Goal: Complete application form

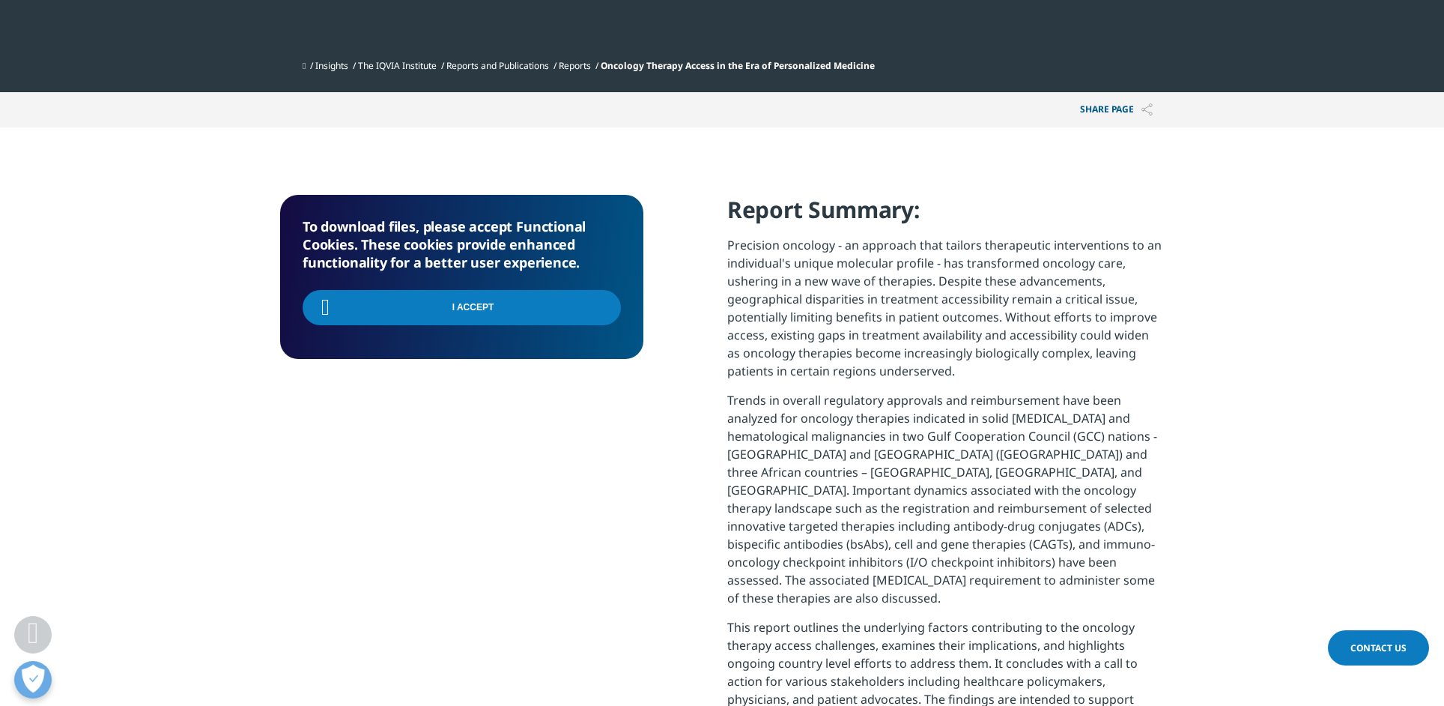
scroll to position [1470, 884]
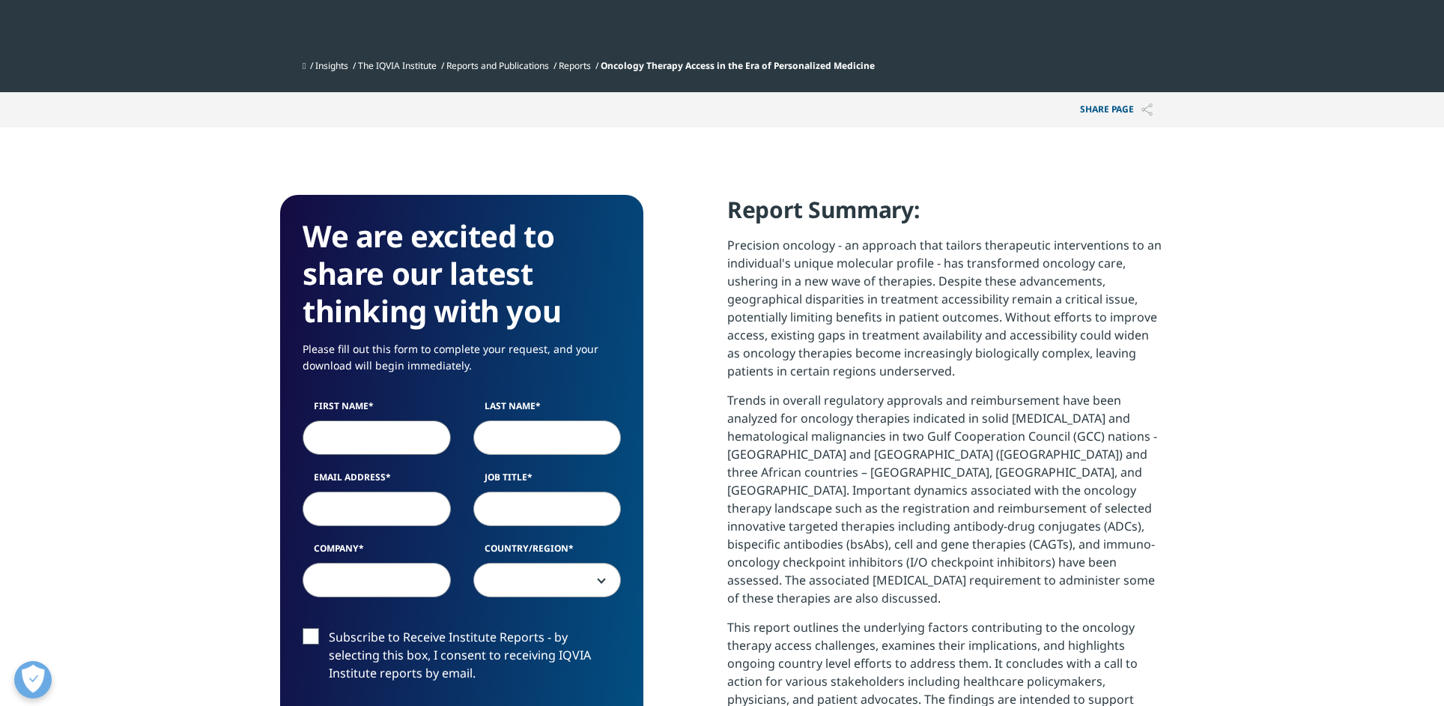
click at [368, 442] on input "First Name" at bounding box center [377, 437] width 148 height 34
type input "henk"
type input "pastoors"
type input "[EMAIL_ADDRESS][DOMAIN_NAME]"
type input "topsupport"
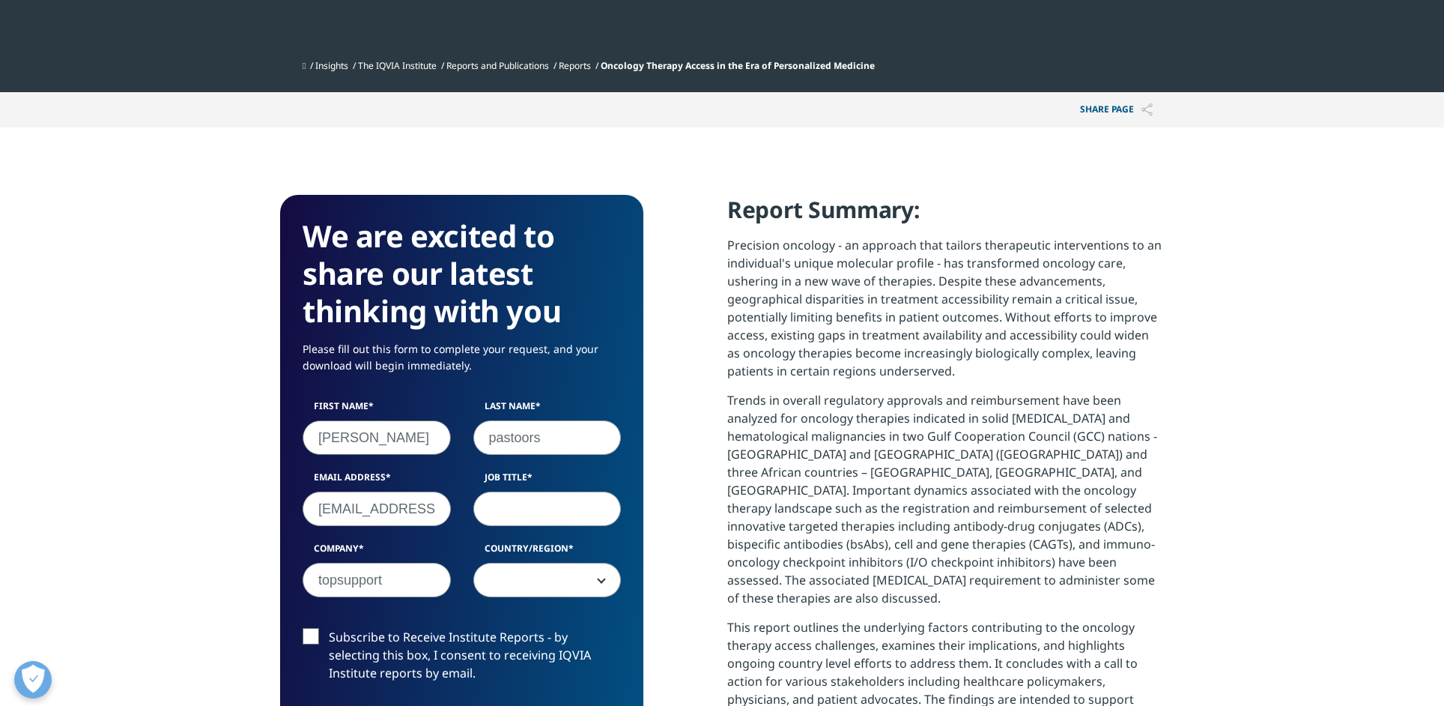
select select "[GEOGRAPHIC_DATA]"
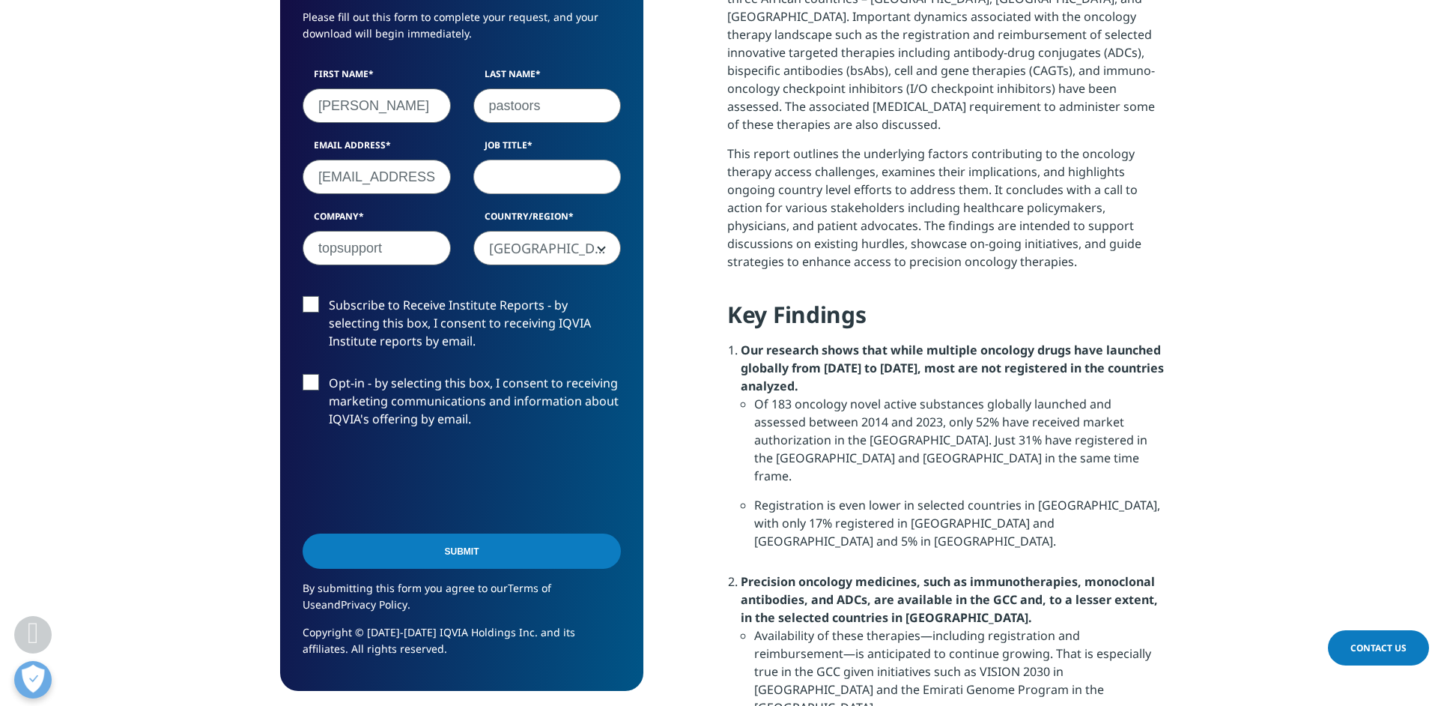
scroll to position [1025, 0]
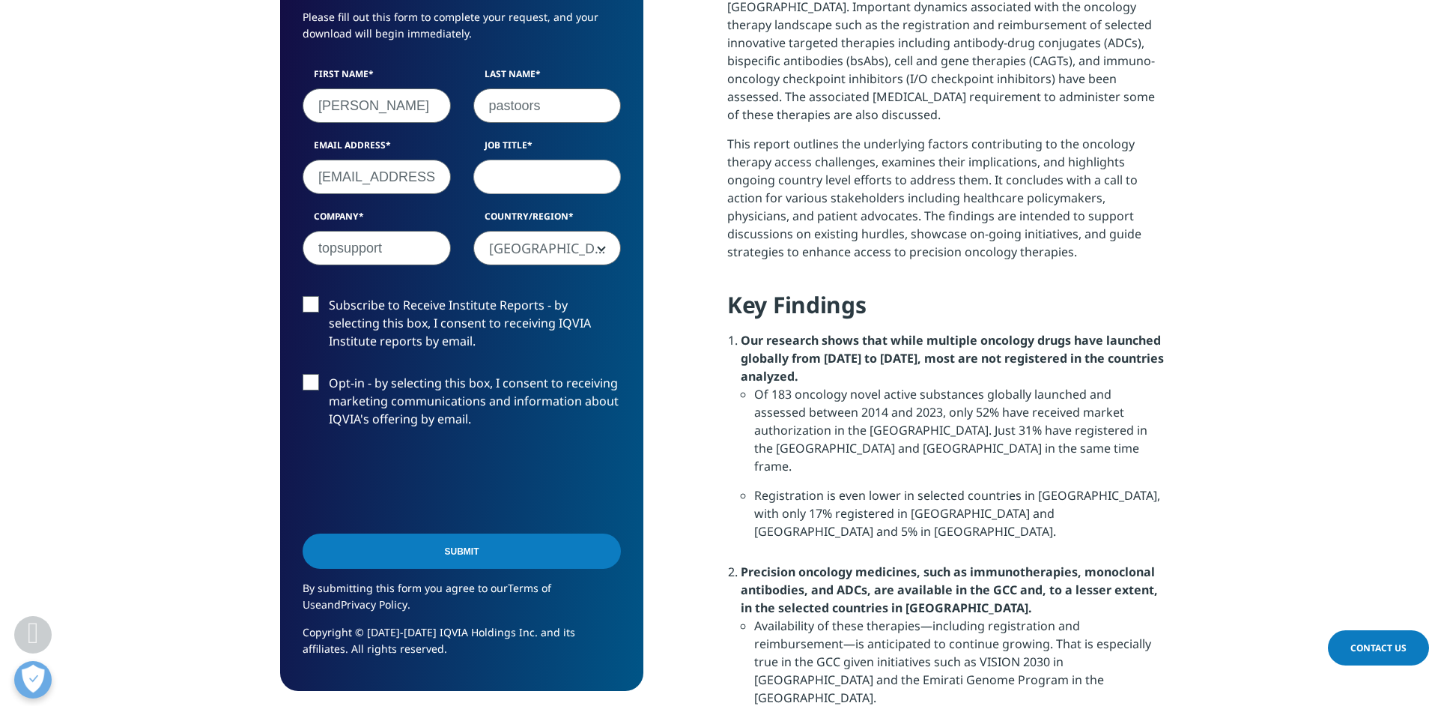
click at [305, 311] on label "Subscribe to Receive Institute Reports - by selecting this box, I consent to re…" at bounding box center [462, 327] width 318 height 62
click at [329, 296] on input "Subscribe to Receive Institute Reports - by selecting this box, I consent to re…" at bounding box center [329, 296] width 0 height 0
click at [436, 554] on input "Submit" at bounding box center [462, 550] width 318 height 35
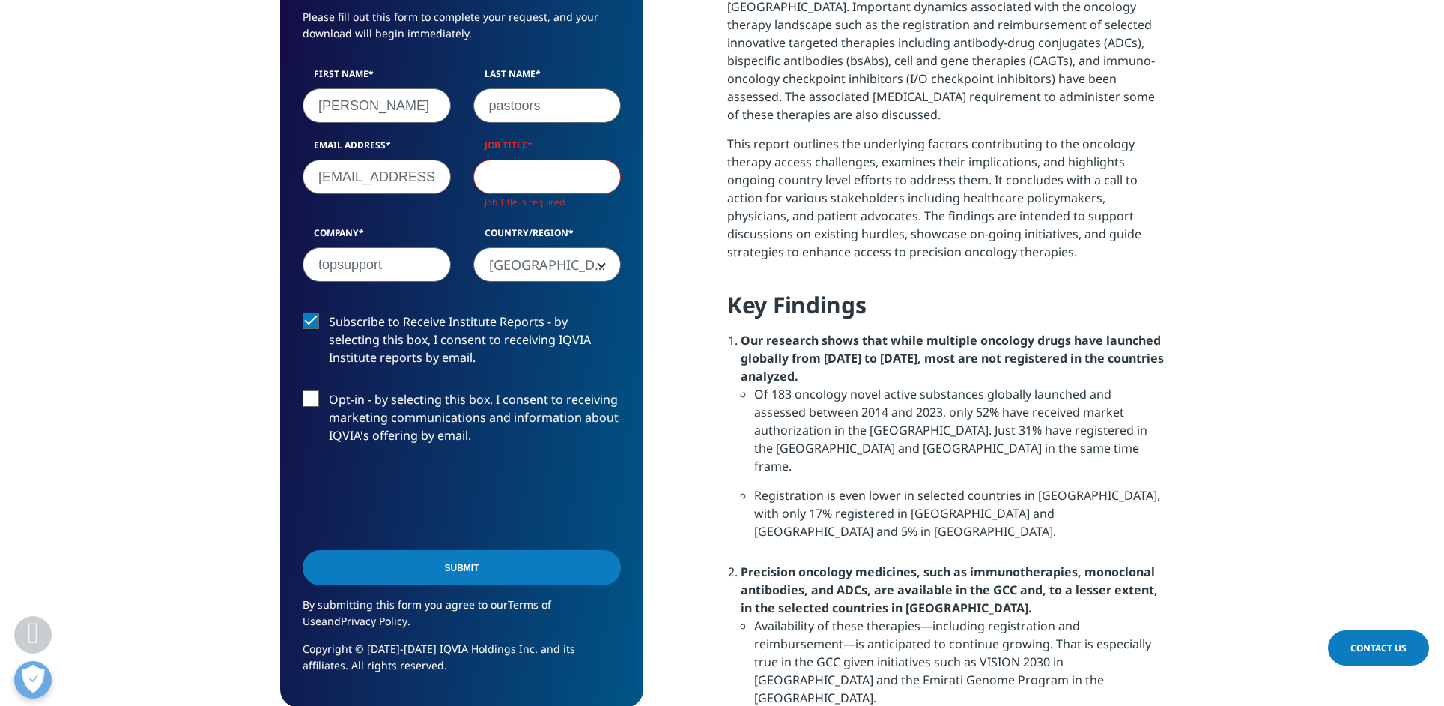
click at [456, 563] on input "Submit" at bounding box center [462, 567] width 318 height 35
click at [458, 565] on input "Submit" at bounding box center [462, 567] width 318 height 35
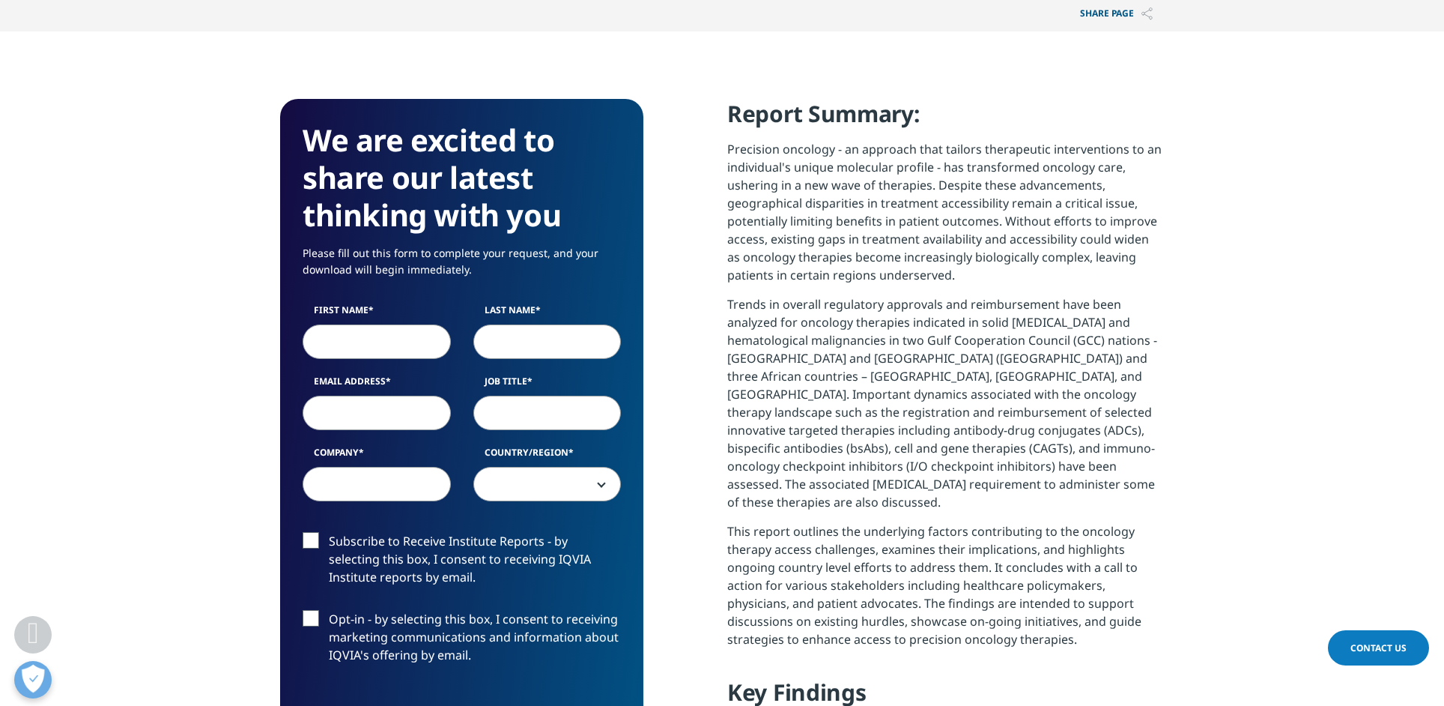
scroll to position [663, 0]
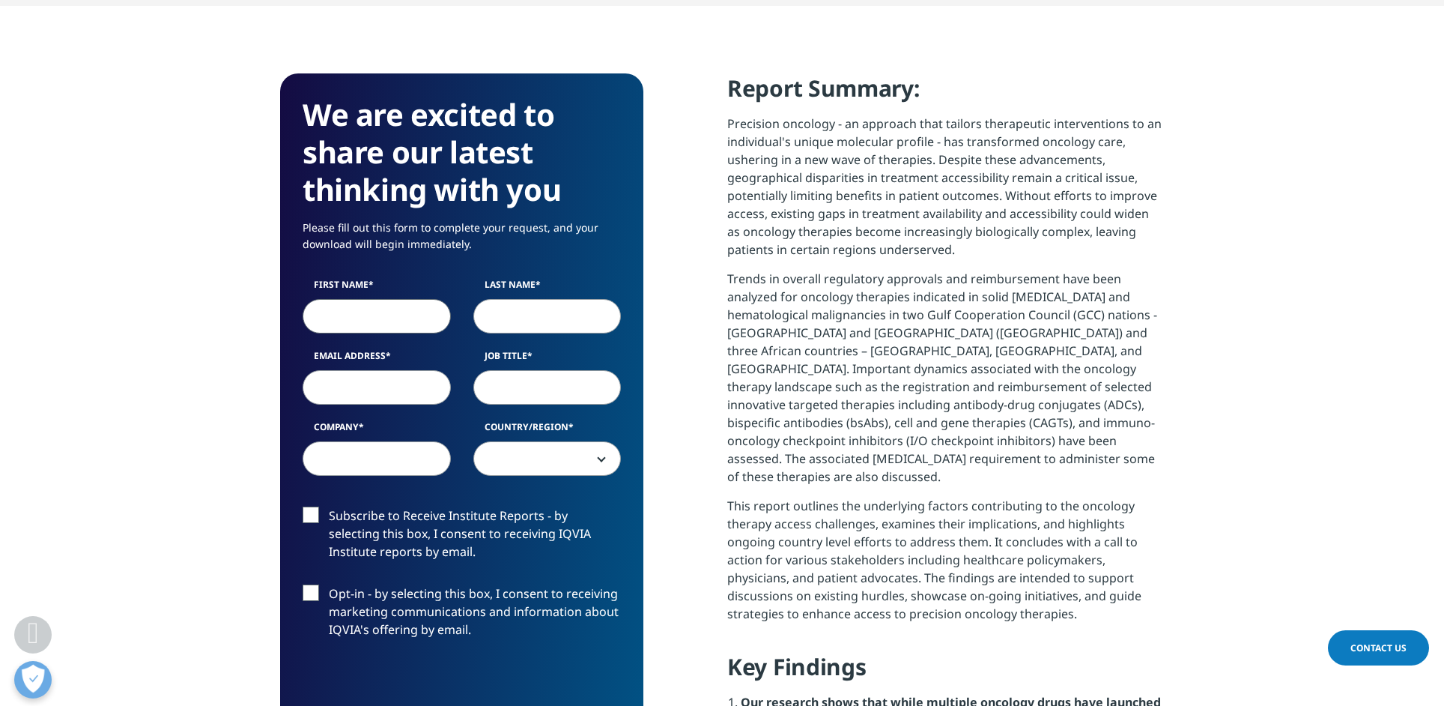
click at [364, 315] on input "First Name" at bounding box center [377, 316] width 148 height 34
type input "henk"
type input "pastoors"
type input "[EMAIL_ADDRESS][DOMAIN_NAME]"
type input "topsupport"
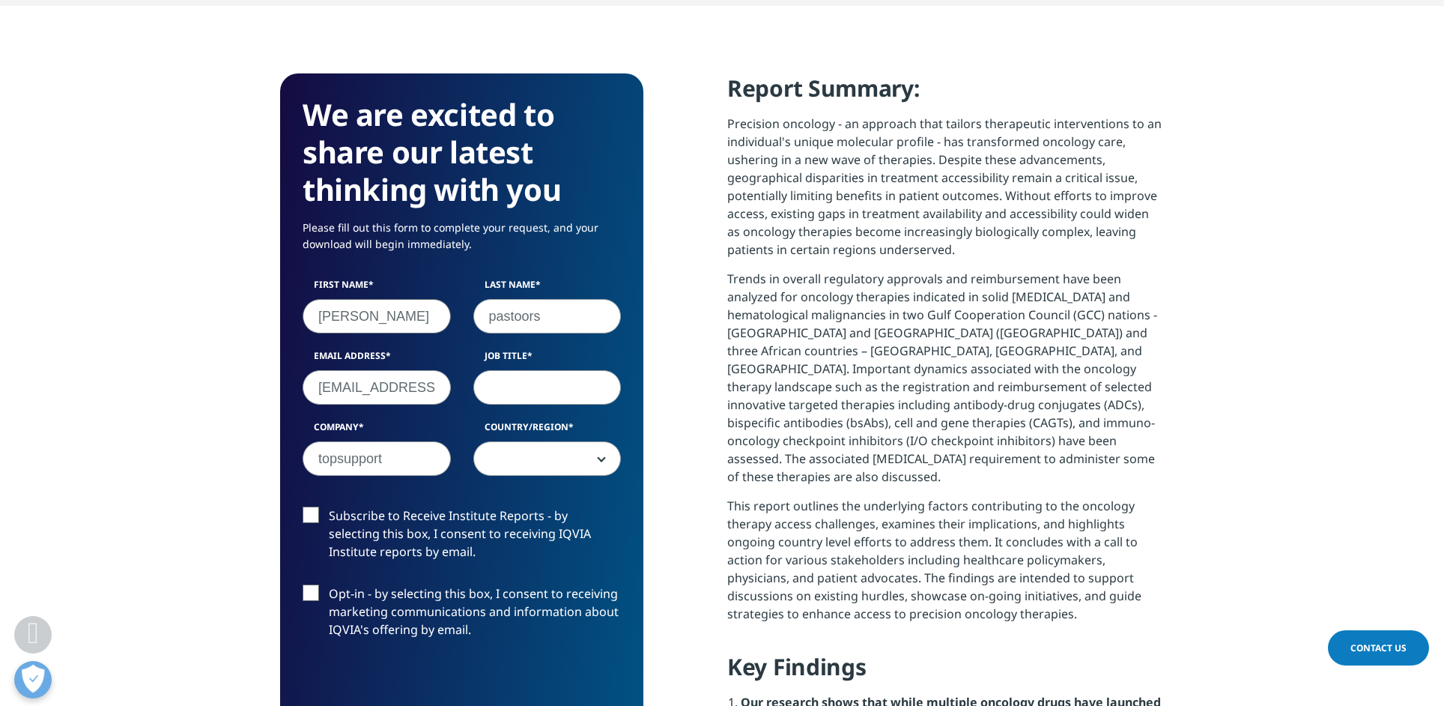
select select "[GEOGRAPHIC_DATA]"
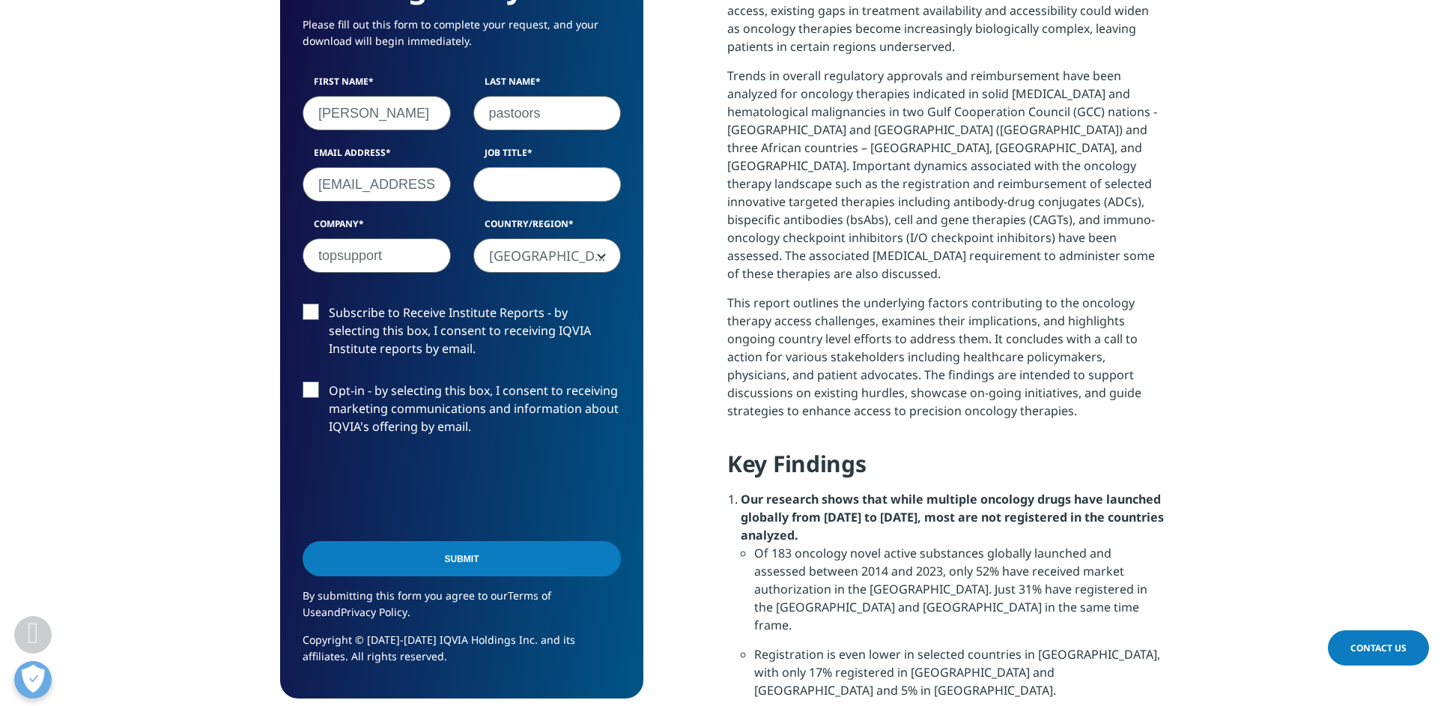
scroll to position [870, 0]
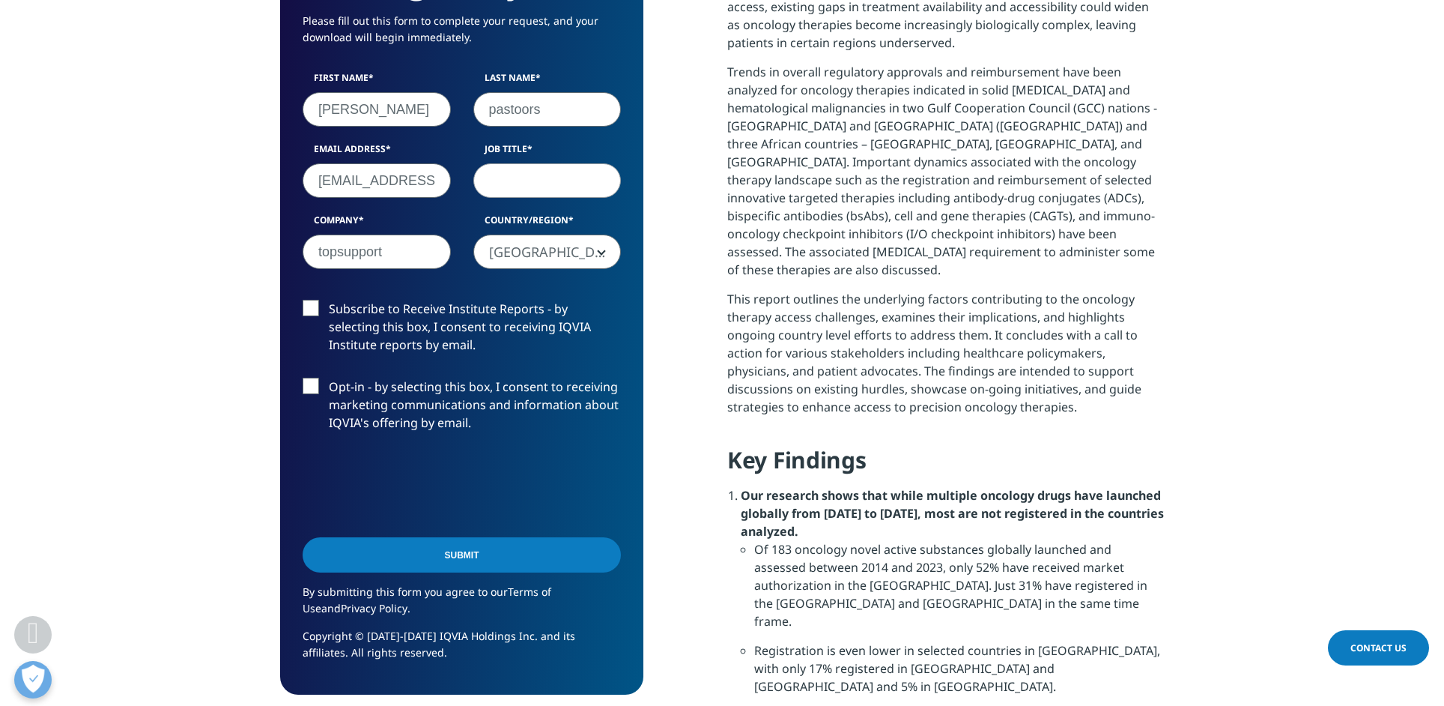
click at [461, 555] on input "Submit" at bounding box center [462, 554] width 318 height 35
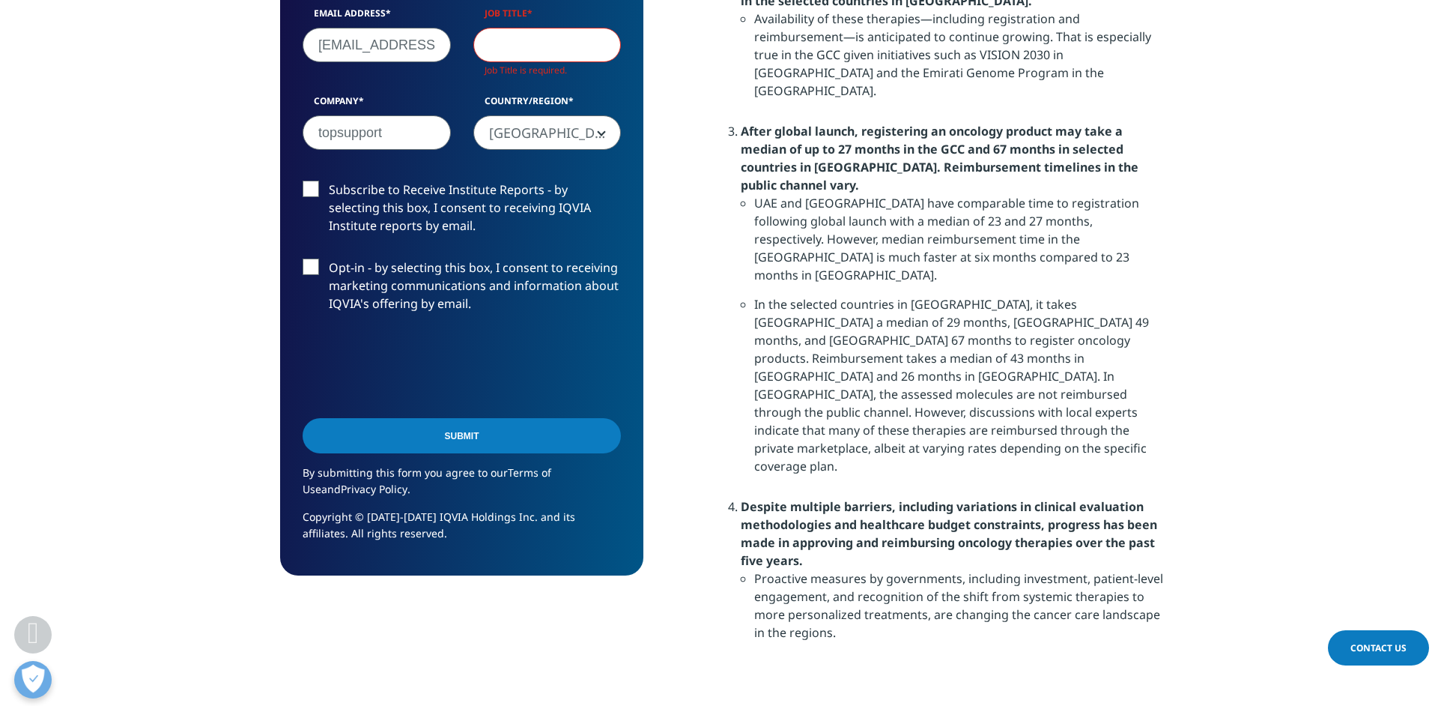
scroll to position [1633, 0]
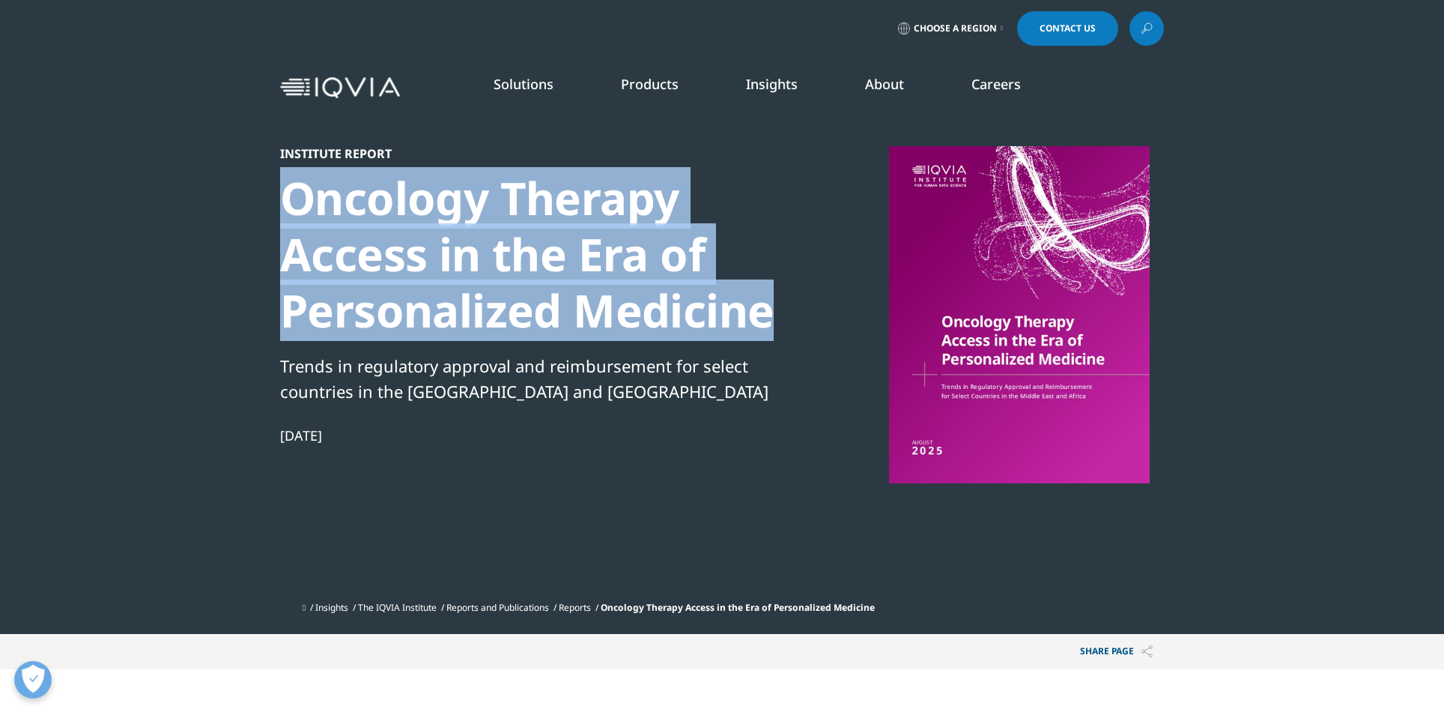
drag, startPoint x: 282, startPoint y: 197, endPoint x: 766, endPoint y: 307, distance: 496.3
click at [766, 307] on div "Oncology Therapy Access in the Era of Personalized Medicine" at bounding box center [537, 254] width 514 height 169
copy div "Oncology Therapy Access in the Era of Personalized Medicine"
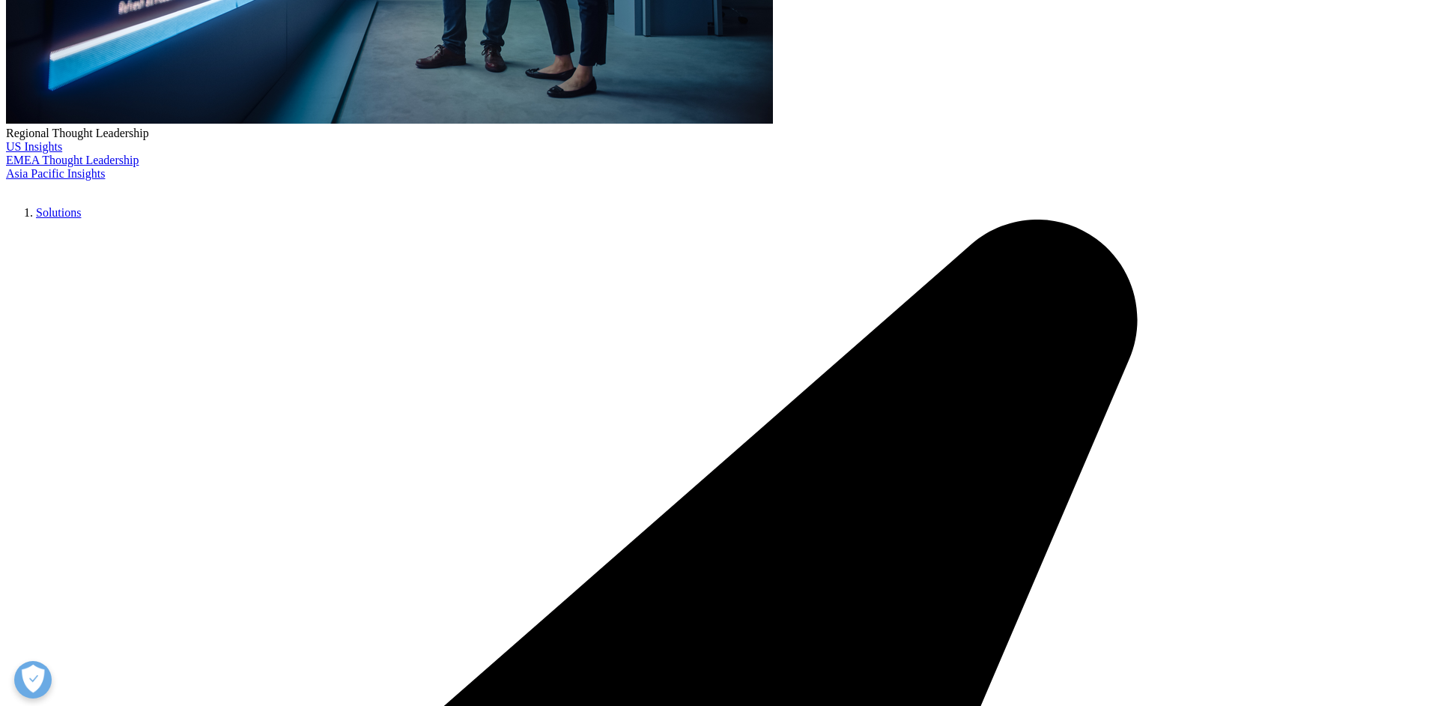
scroll to position [567, 0]
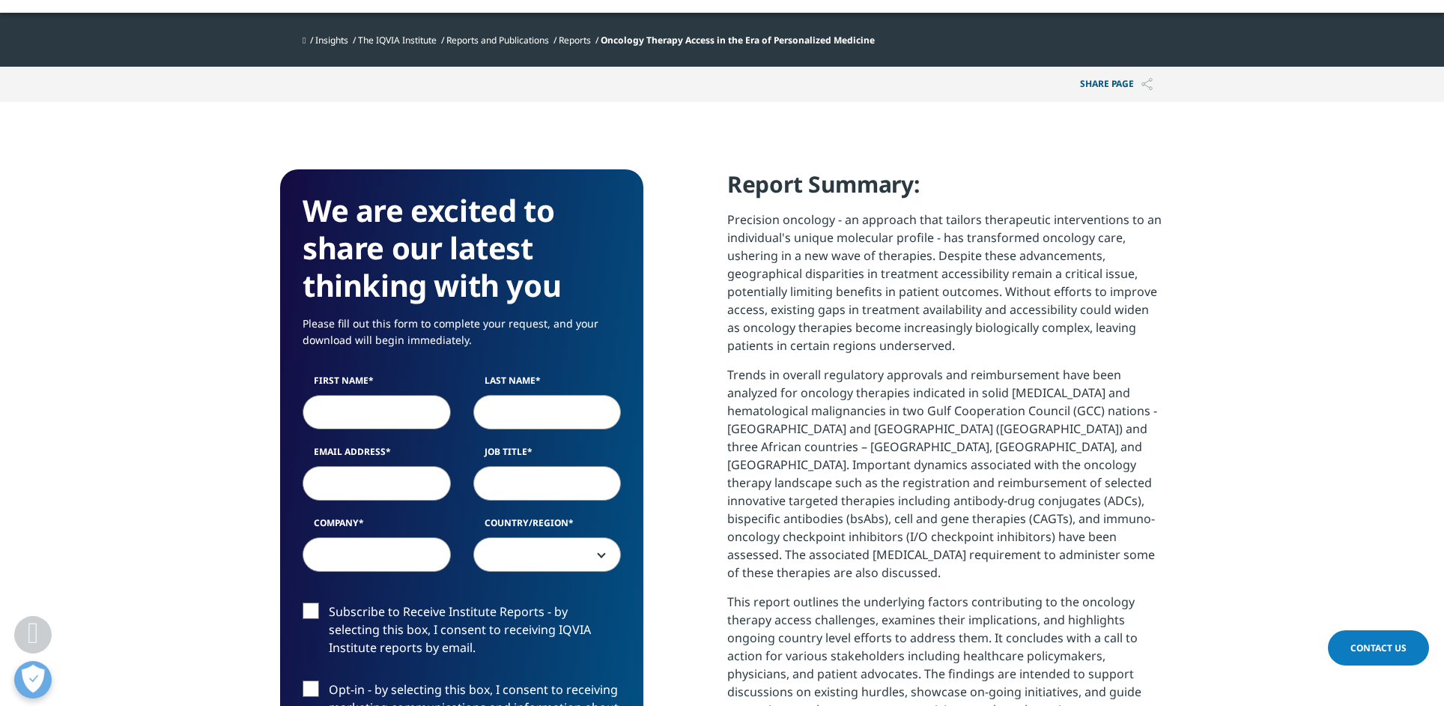
click at [339, 408] on input "First Name" at bounding box center [377, 412] width 148 height 34
type input "[PERSON_NAME]"
type input "pastoors"
type input "[EMAIL_ADDRESS][DOMAIN_NAME]"
type input "topsupport"
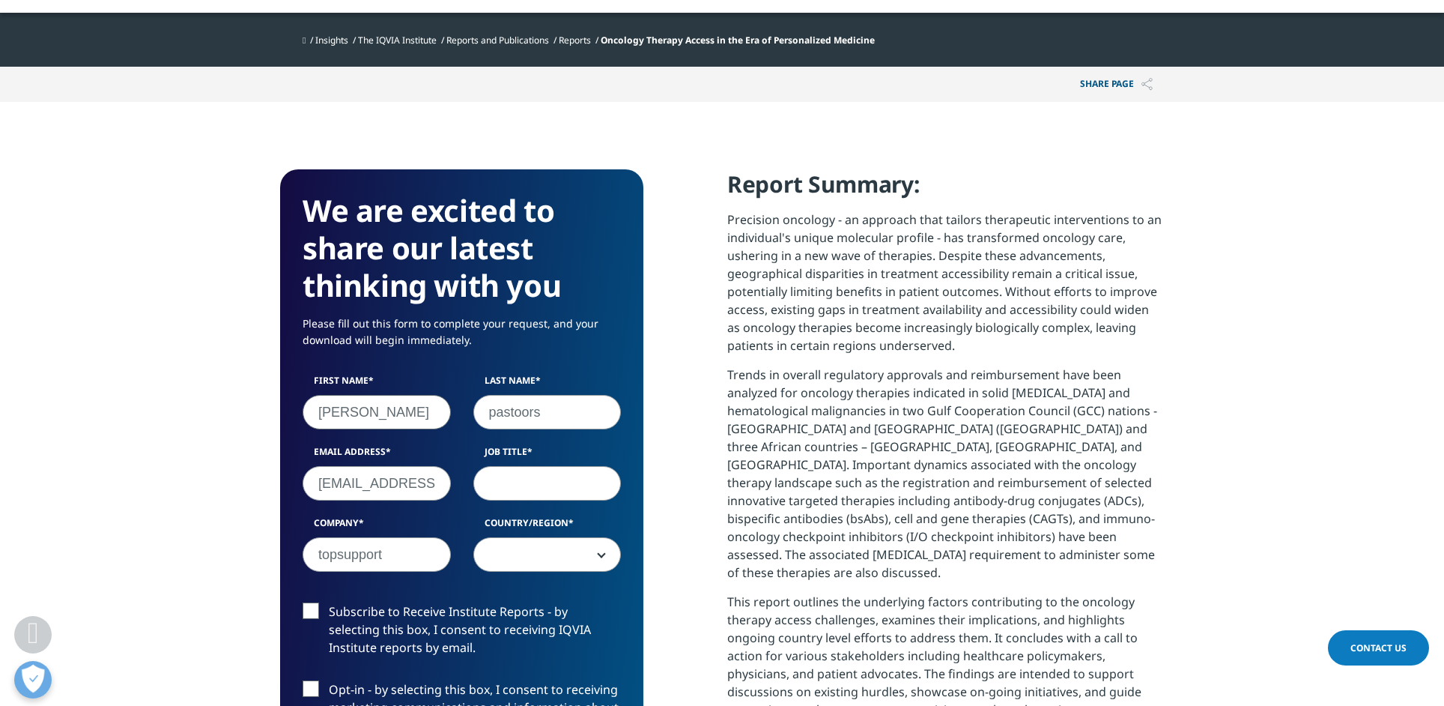
select select "[GEOGRAPHIC_DATA]"
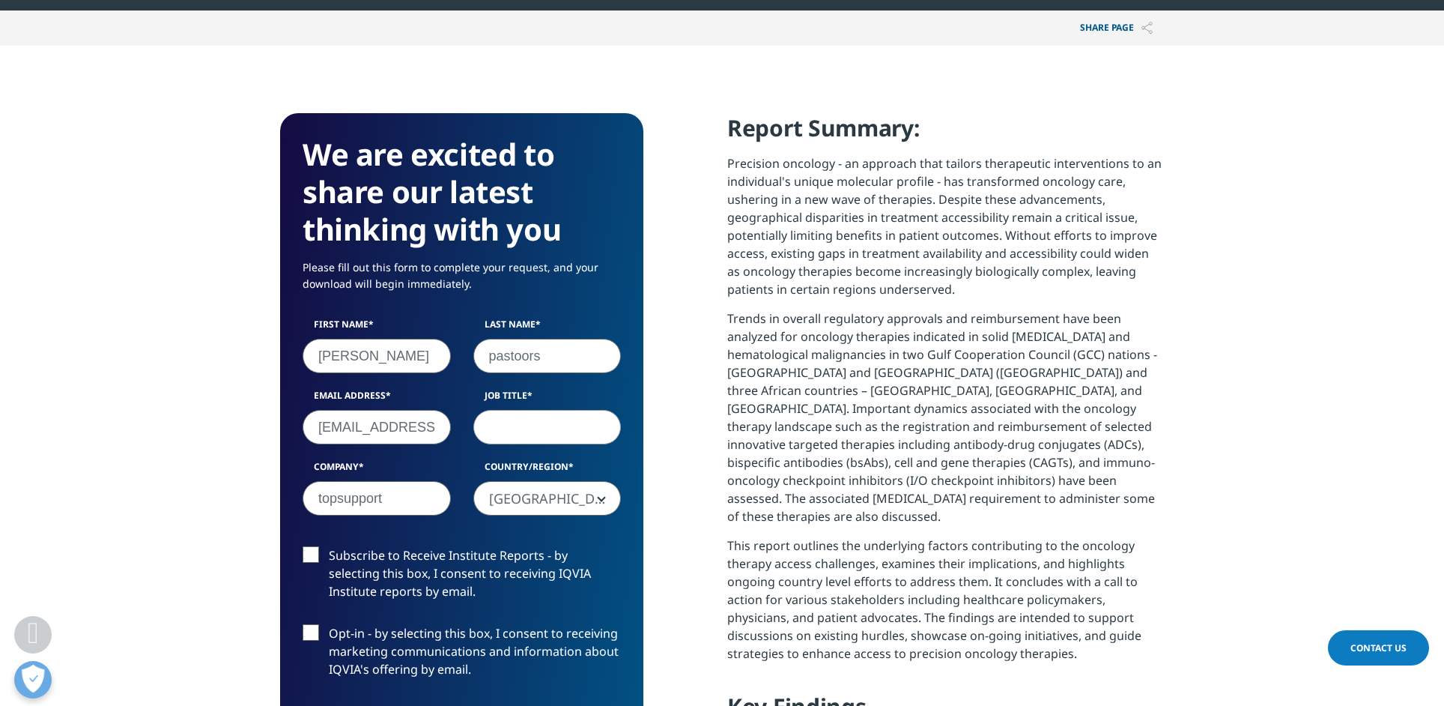
scroll to position [621, 0]
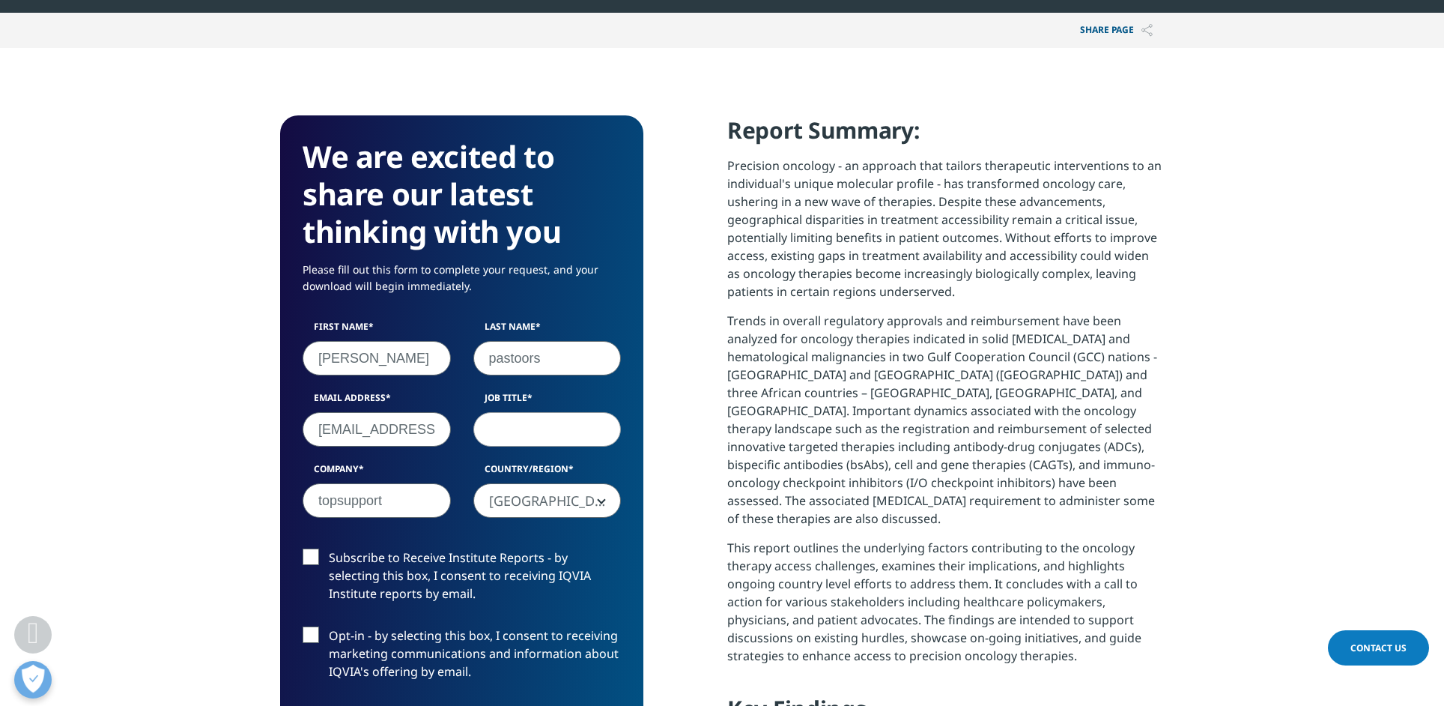
click at [389, 438] on input "[EMAIL_ADDRESS][DOMAIN_NAME]" at bounding box center [377, 429] width 148 height 34
click at [506, 432] on input "Job Title" at bounding box center [547, 429] width 148 height 34
type input "dir"
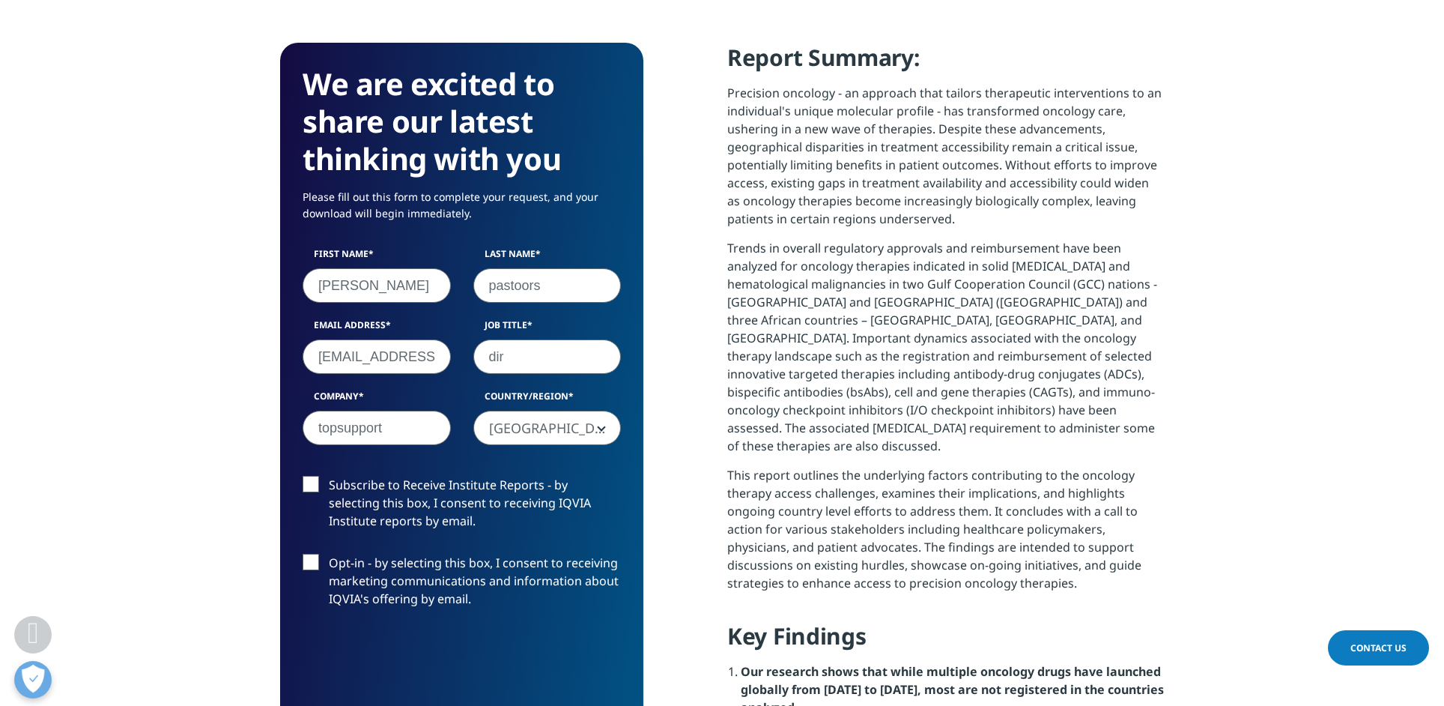
scroll to position [707, 0]
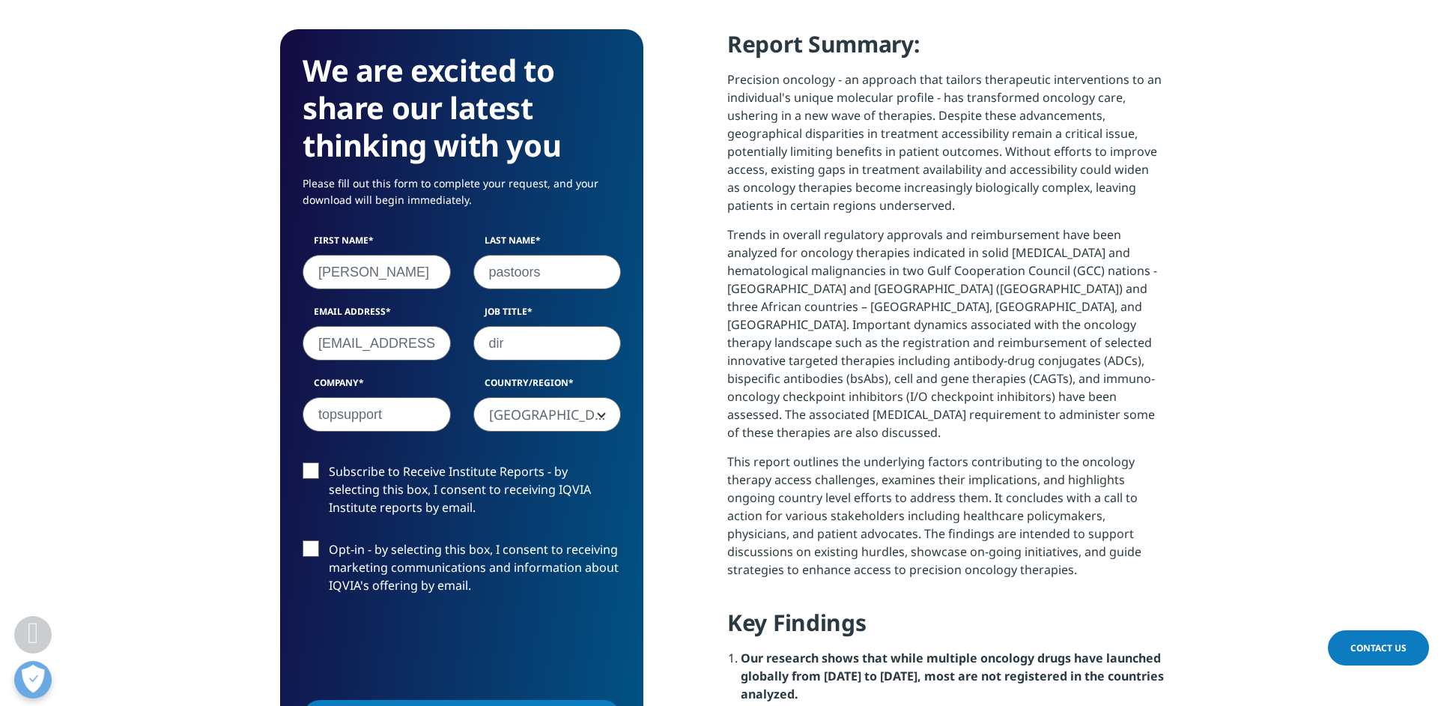
click at [313, 470] on label "Subscribe to Receive Institute Reports - by selecting this box, I consent to re…" at bounding box center [462, 493] width 318 height 62
click at [329, 462] on input "Subscribe to Receive Institute Reports - by selecting this box, I consent to re…" at bounding box center [329, 462] width 0 height 0
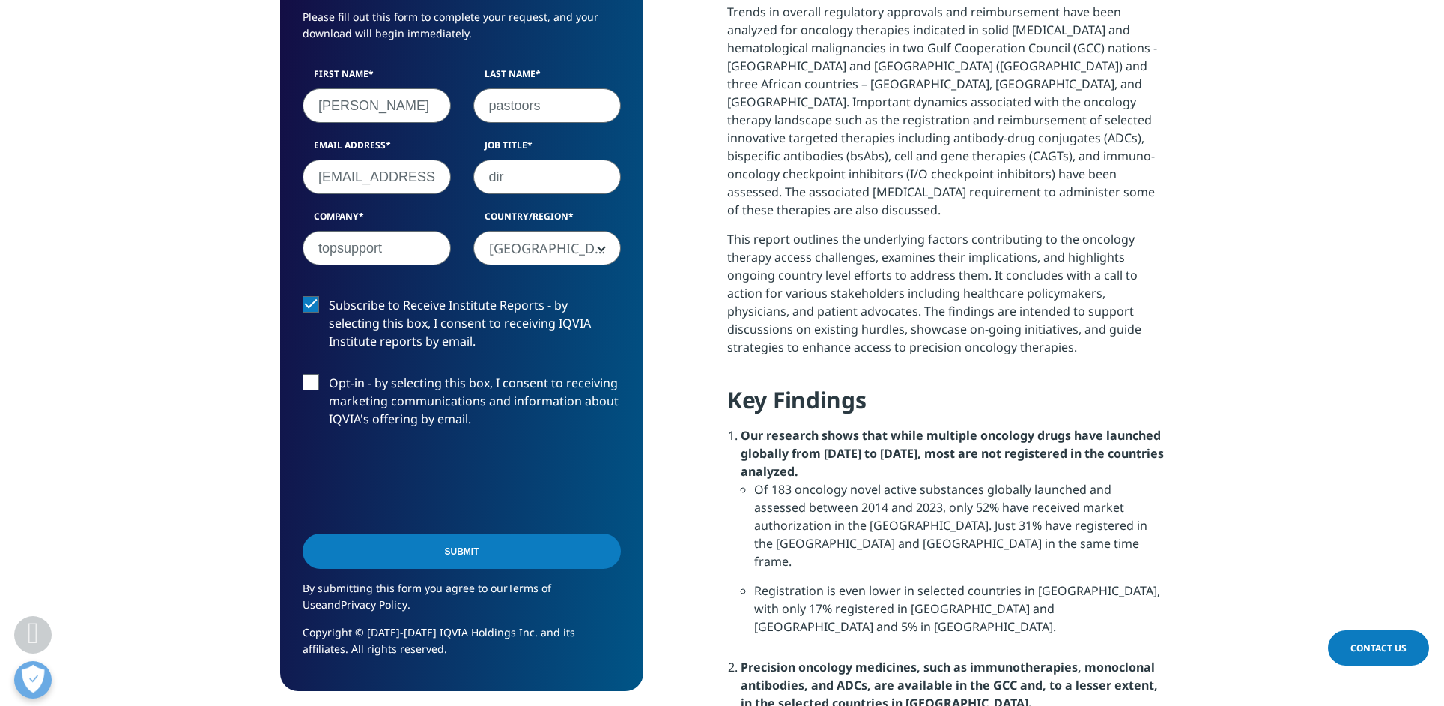
scroll to position [931, 0]
click at [448, 550] on input "Submit" at bounding box center [462, 550] width 318 height 35
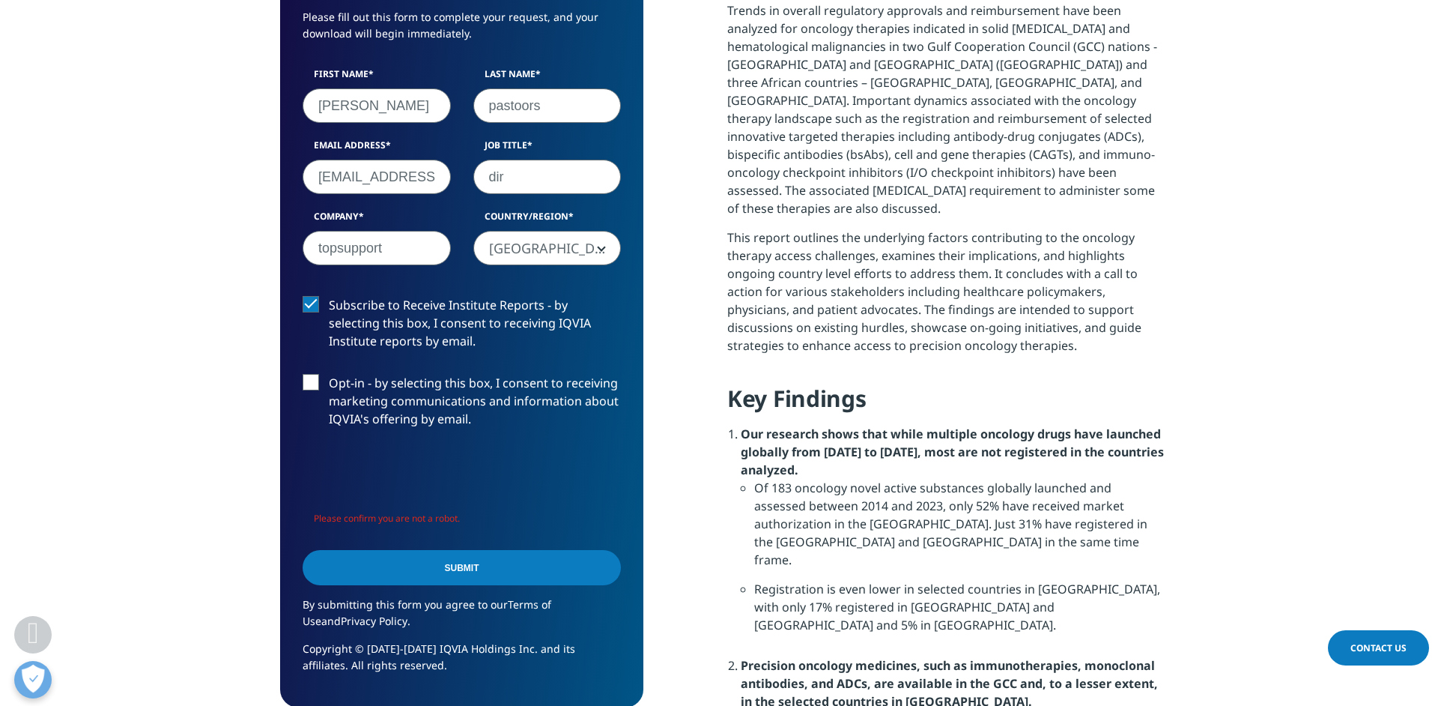
click at [456, 564] on input "Submit" at bounding box center [462, 567] width 318 height 35
click at [452, 560] on input "Submit" at bounding box center [462, 567] width 318 height 35
click at [160, 485] on section "We are excited to share our latest thinking with you Please fill out this form …" at bounding box center [722, 603] width 1444 height 1731
click at [440, 567] on input "Submit" at bounding box center [462, 567] width 318 height 35
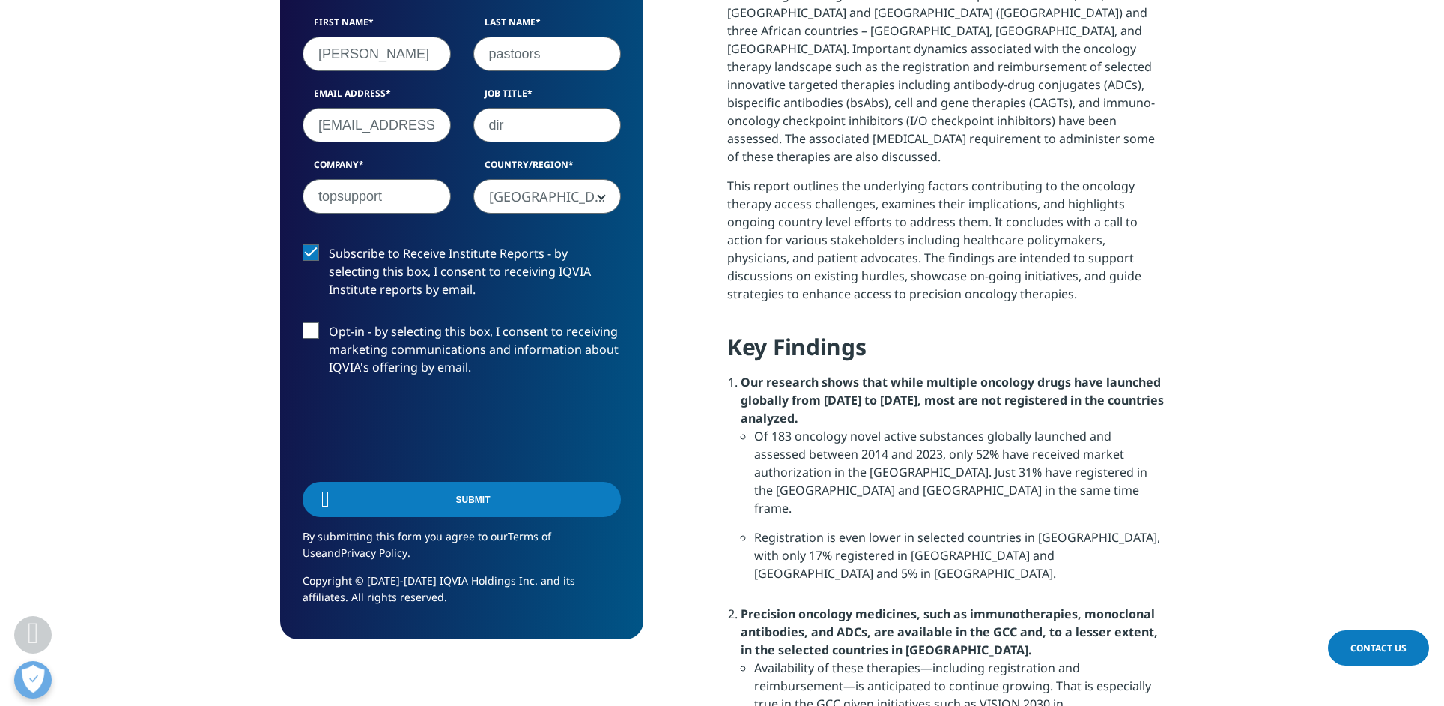
scroll to position [7, 7]
